Goal: Navigation & Orientation: Find specific page/section

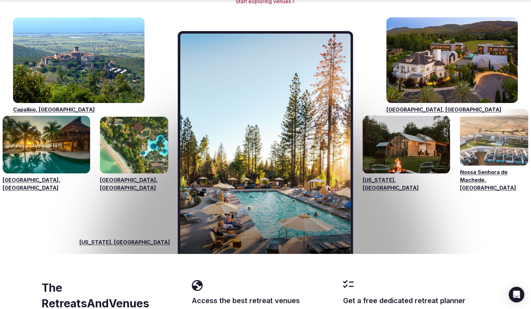
scroll to position [989, 0]
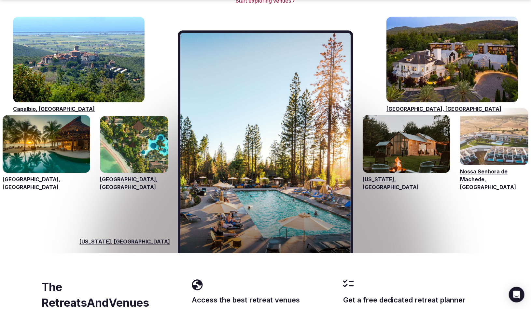
click at [104, 85] on link "Visit venues for Capalbio, Italy" at bounding box center [79, 60] width 132 height 86
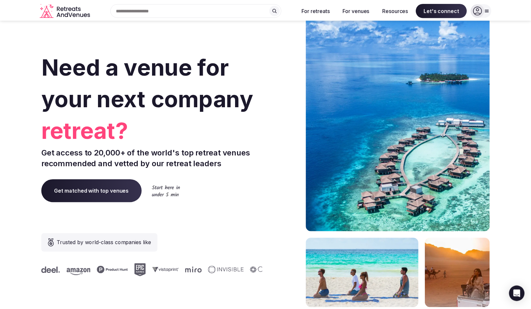
scroll to position [989, 0]
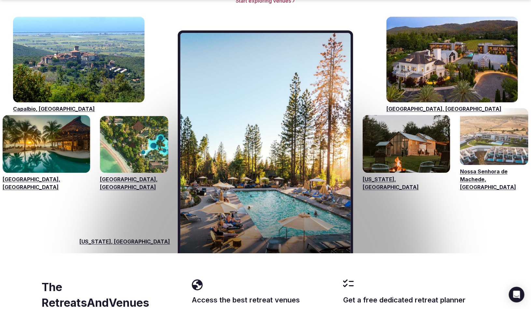
click at [136, 148] on link "Visit venues for Bali, Indonesia" at bounding box center [134, 144] width 68 height 56
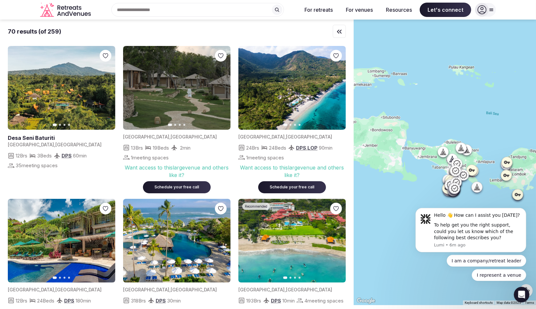
click at [52, 5] on icon "Retreats and Venues company logo" at bounding box center [52, 5] width 4 height 4
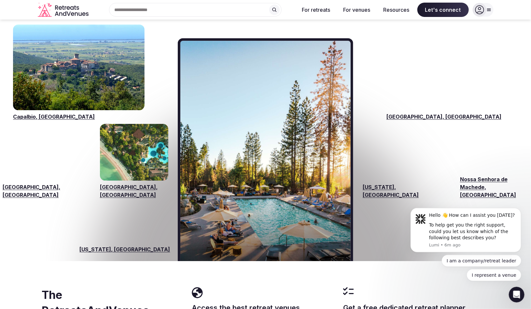
scroll to position [980, 0]
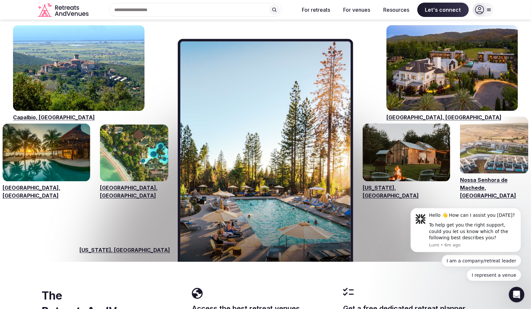
click at [115, 65] on link "Visit venues for Capalbio, Italy" at bounding box center [79, 68] width 132 height 86
